Goal: Communication & Community: Answer question/provide support

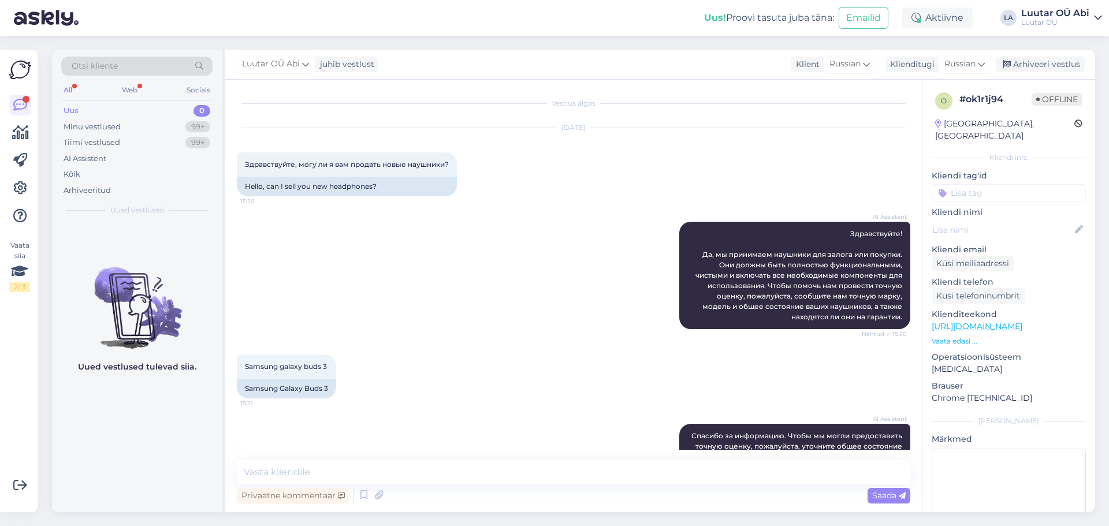
click at [66, 89] on div "All" at bounding box center [67, 90] width 13 height 15
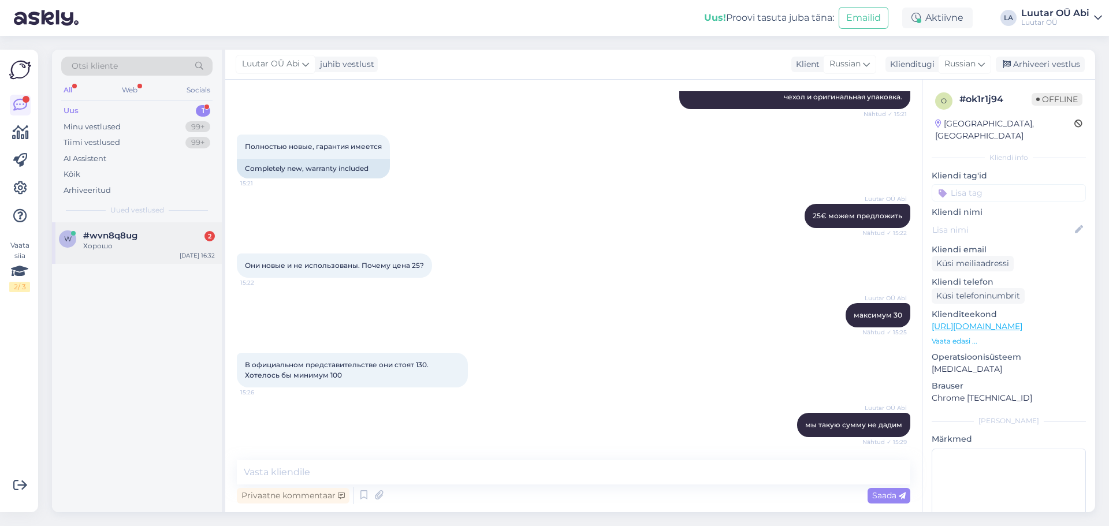
click at [166, 229] on div "w #wvn8q8ug 2 Хорошо [DATE] 16:32" at bounding box center [137, 243] width 170 height 42
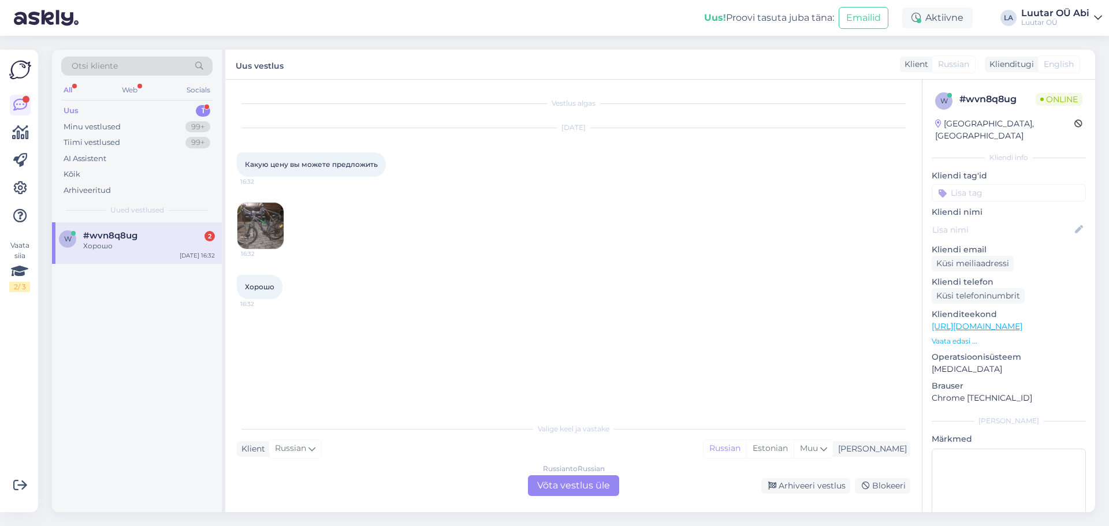
scroll to position [0, 0]
click at [263, 223] on img at bounding box center [260, 226] width 46 height 46
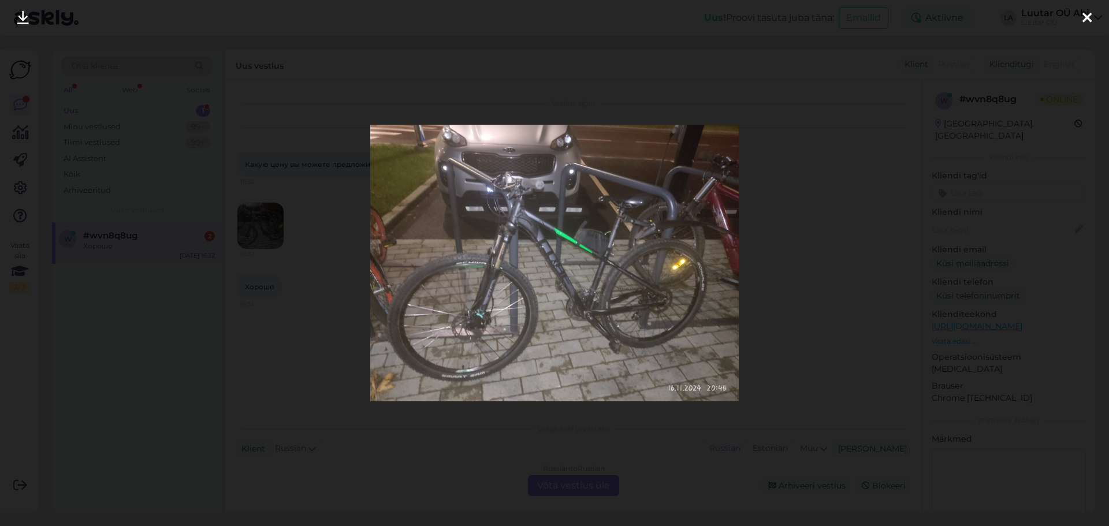
click at [23, 21] on icon at bounding box center [23, 18] width 12 height 15
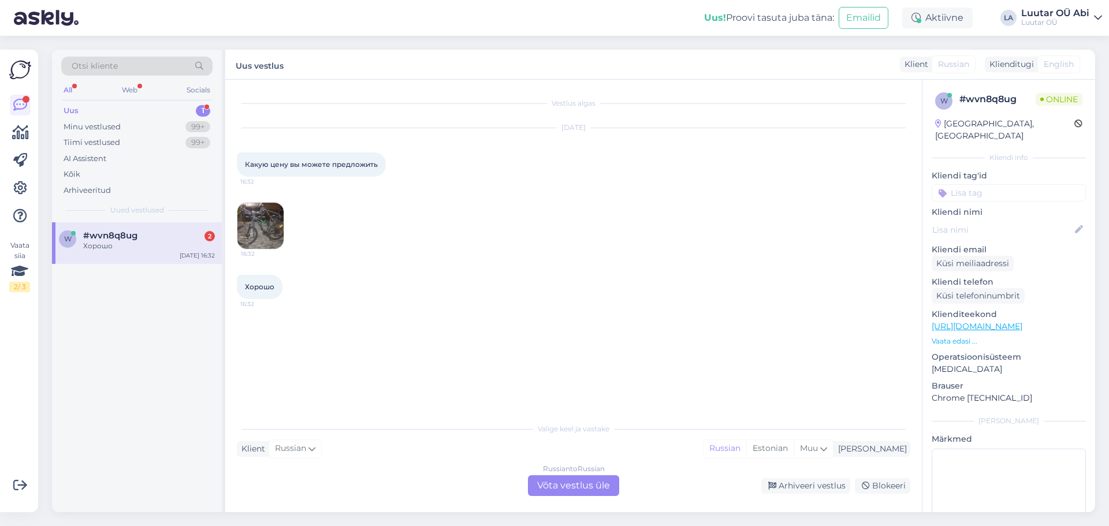
click at [553, 482] on div "Russian to Russian Võta vestlus üle" at bounding box center [573, 485] width 91 height 21
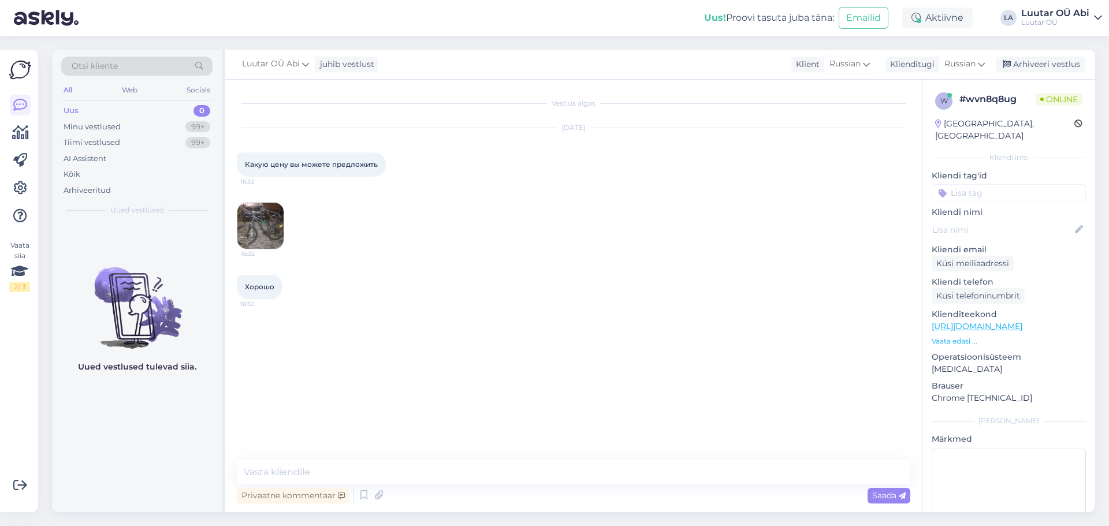
click at [466, 445] on div "Vestlus algas [DATE] Какую цену вы можете предложить 16:32 16:32 Хорошо 16:32" at bounding box center [579, 270] width 684 height 359
click at [467, 471] on textarea at bounding box center [573, 472] width 673 height 24
click at [668, 476] on textarea at bounding box center [573, 472] width 673 height 24
type textarea "Здравствуйте!"
type textarea "напишите точную модель"
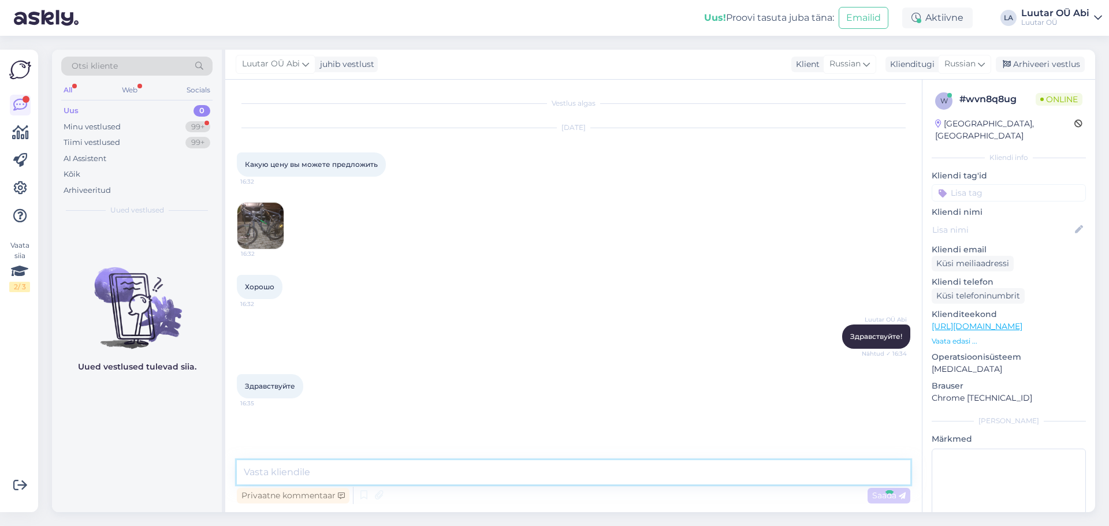
scroll to position [11, 0]
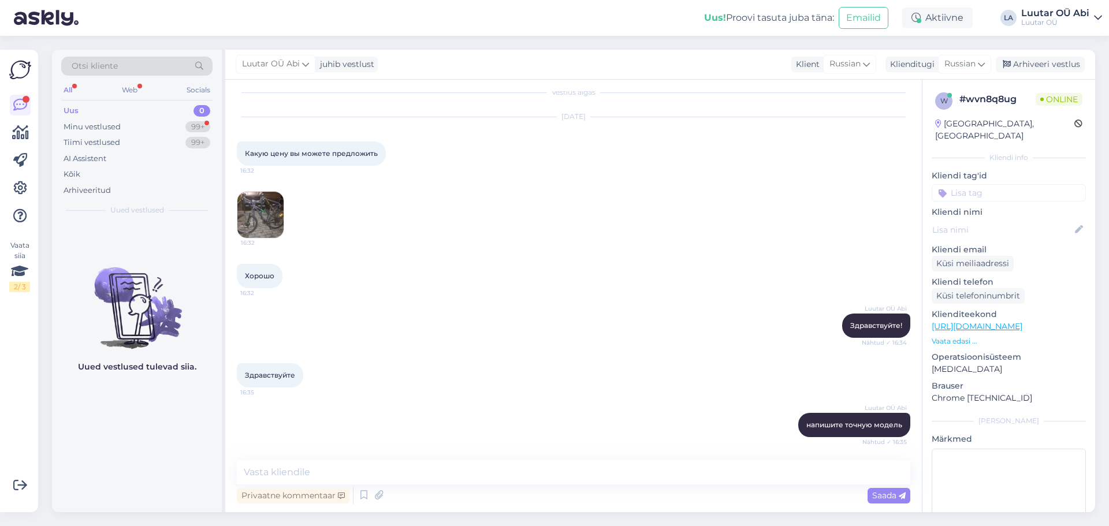
click at [576, 319] on div "Luutar OÜ Abi Здравствуйте! Nähtud ✓ 16:34" at bounding box center [573, 326] width 673 height 50
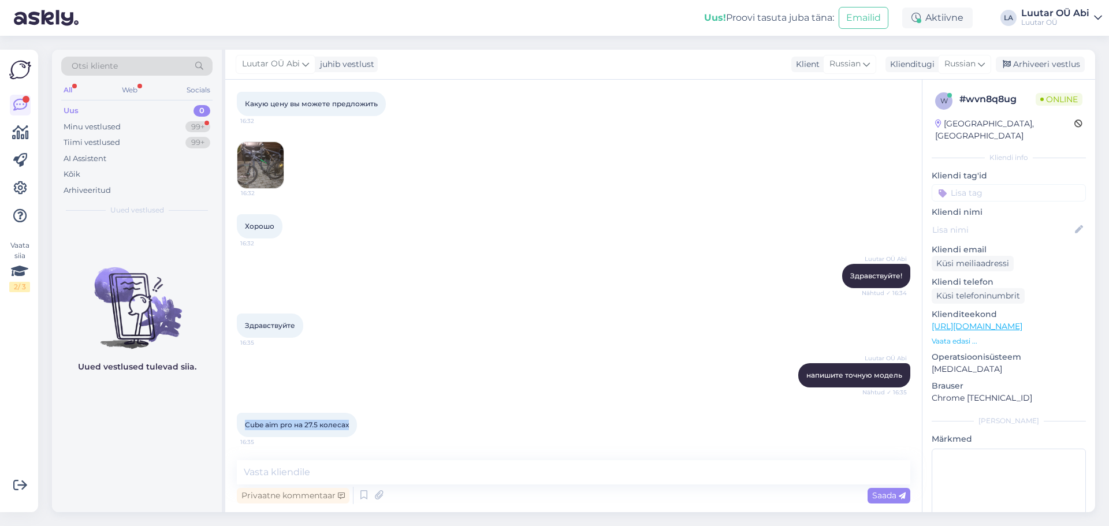
drag, startPoint x: 241, startPoint y: 421, endPoint x: 351, endPoint y: 422, distance: 109.7
click at [351, 422] on div "Cube aim pro на 27.5 колесах 16:35" at bounding box center [297, 425] width 120 height 24
copy span "Cube aim pro на 27.5 колесах"
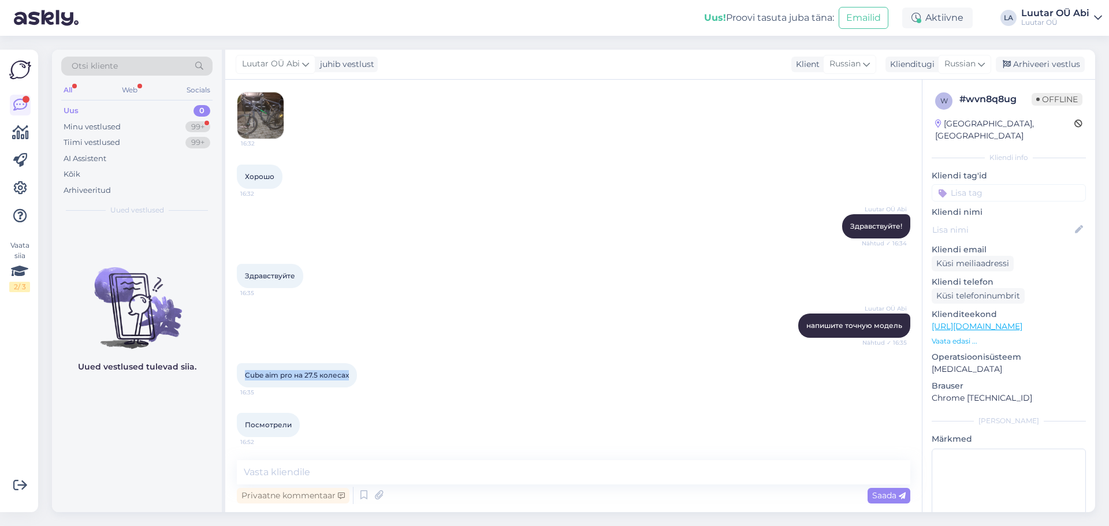
click at [461, 394] on div "Cube aim pro на 27.5 колесах 16:35" at bounding box center [573, 376] width 673 height 50
click at [179, 121] on div "Minu vestlused 99+" at bounding box center [136, 127] width 151 height 16
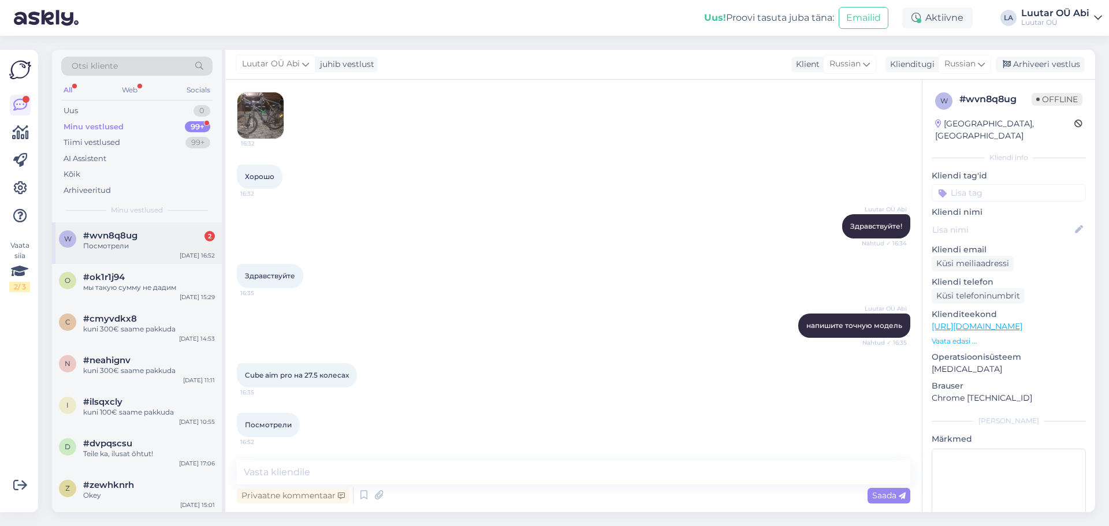
click at [187, 247] on div "Посмотрели" at bounding box center [149, 246] width 132 height 10
